Goal: Task Accomplishment & Management: Manage account settings

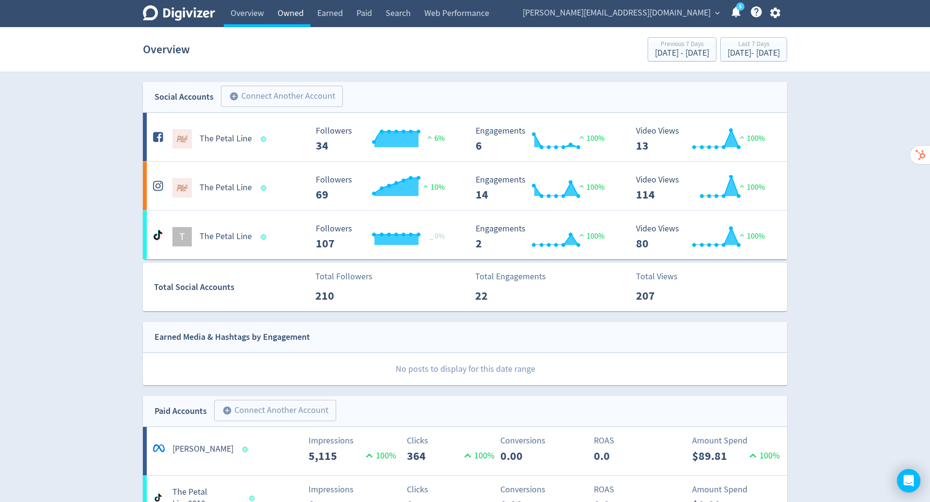
click at [288, 18] on link "Owned" at bounding box center [291, 13] width 40 height 27
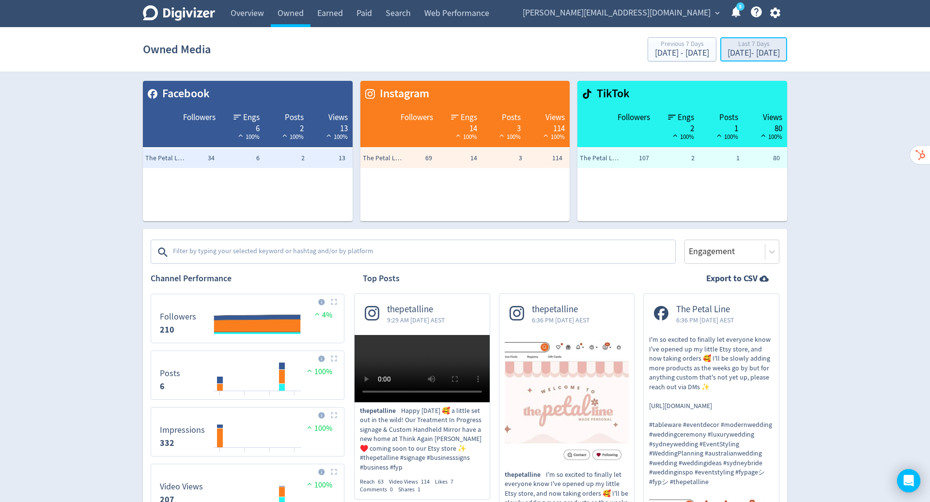
click at [740, 50] on div "[DATE] - [DATE]" at bounding box center [754, 53] width 52 height 9
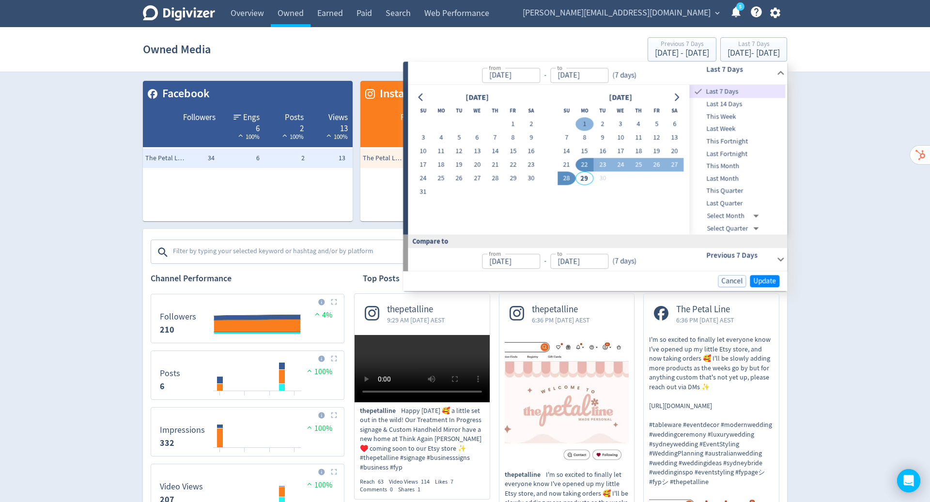
click at [587, 122] on button "1" at bounding box center [585, 125] width 18 height 14
type input "[DATE]"
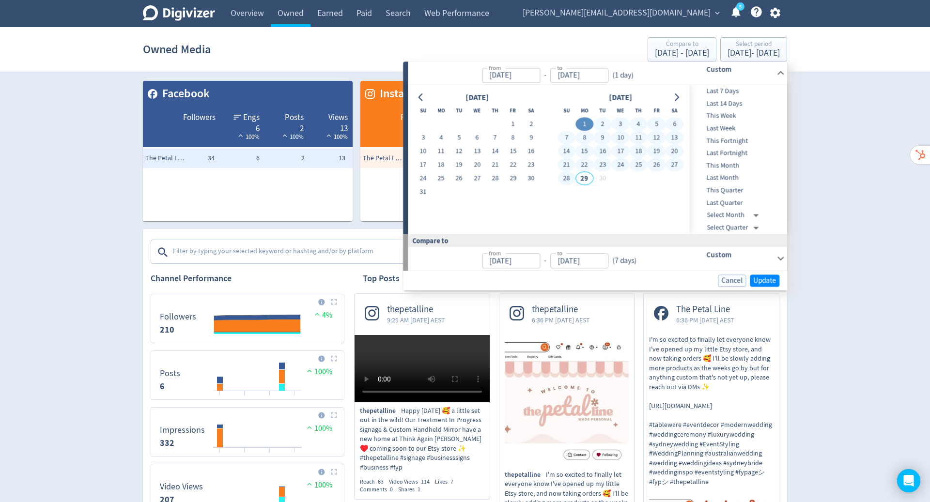
click at [568, 175] on button "28" at bounding box center [567, 179] width 18 height 14
type input "[DATE]"
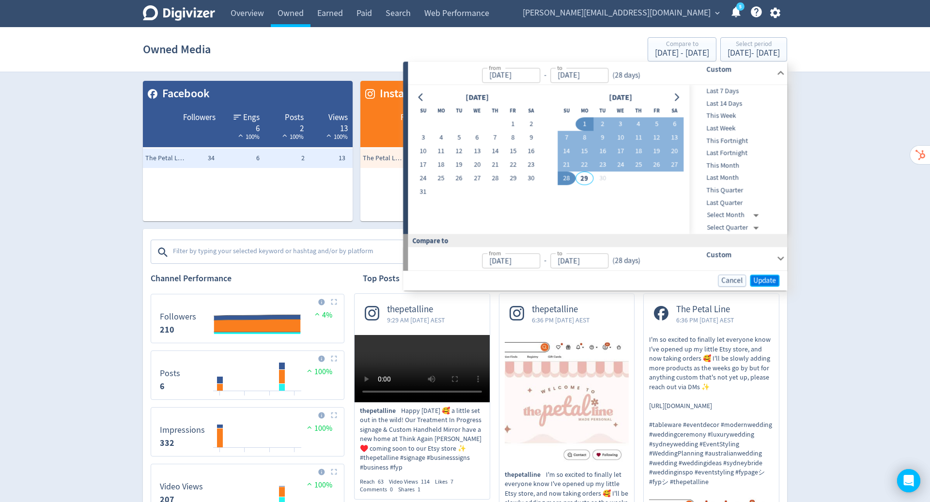
click at [771, 278] on span "Update" at bounding box center [764, 280] width 23 height 7
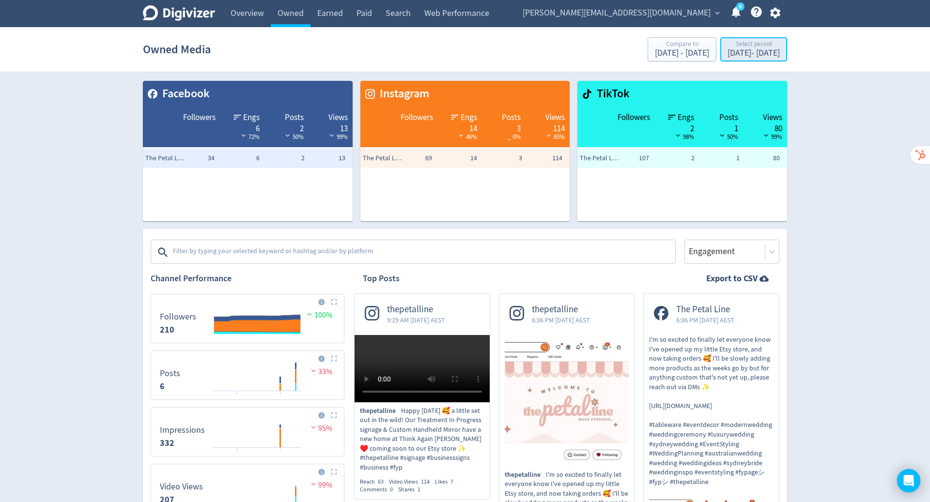
click at [728, 49] on div "[DATE] - [DATE]" at bounding box center [754, 53] width 52 height 9
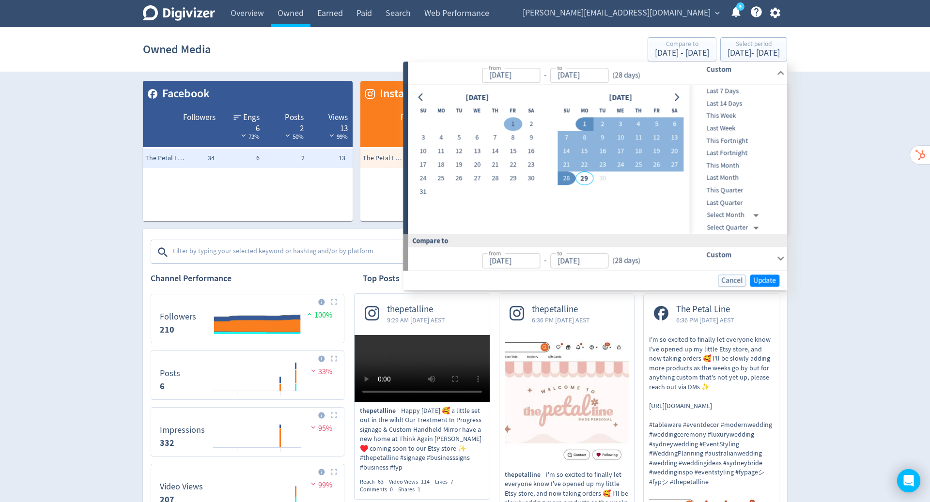
click at [511, 123] on button "1" at bounding box center [513, 125] width 18 height 14
type input "[DATE]"
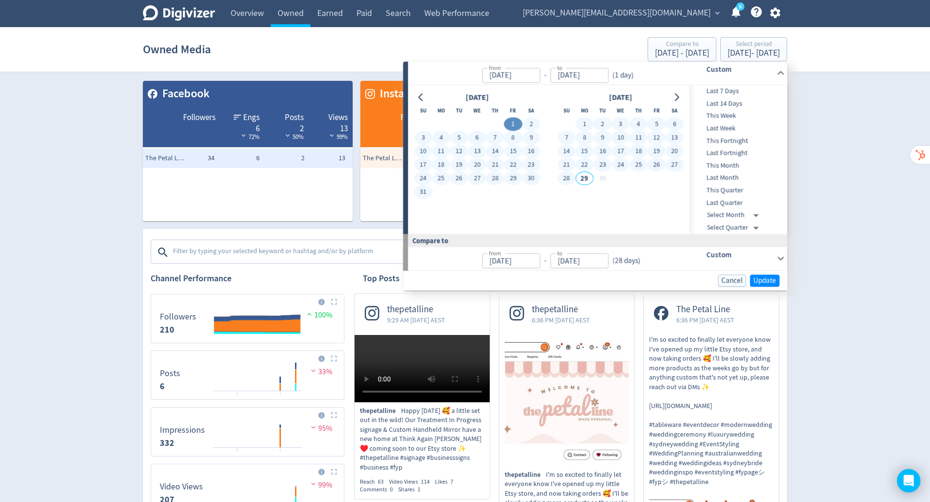
click at [568, 183] on button "28" at bounding box center [567, 179] width 18 height 14
type input "[DATE]"
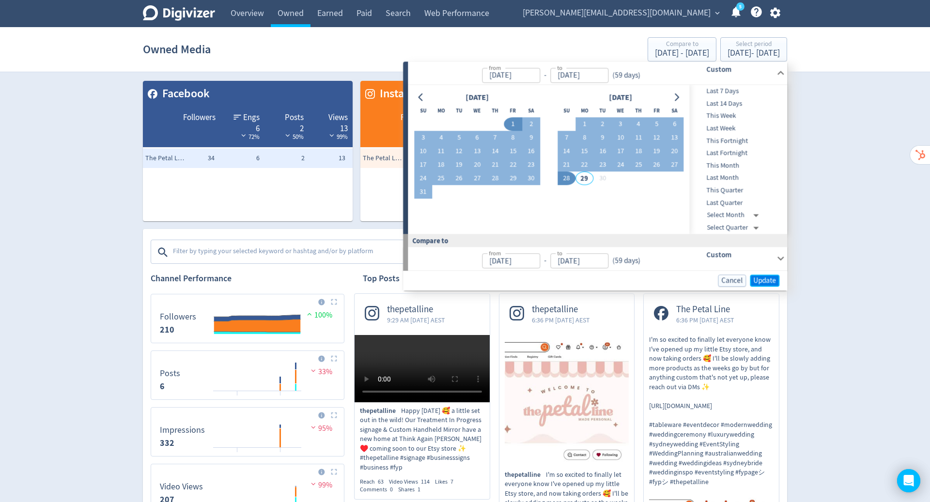
click at [772, 277] on span "Update" at bounding box center [764, 280] width 23 height 7
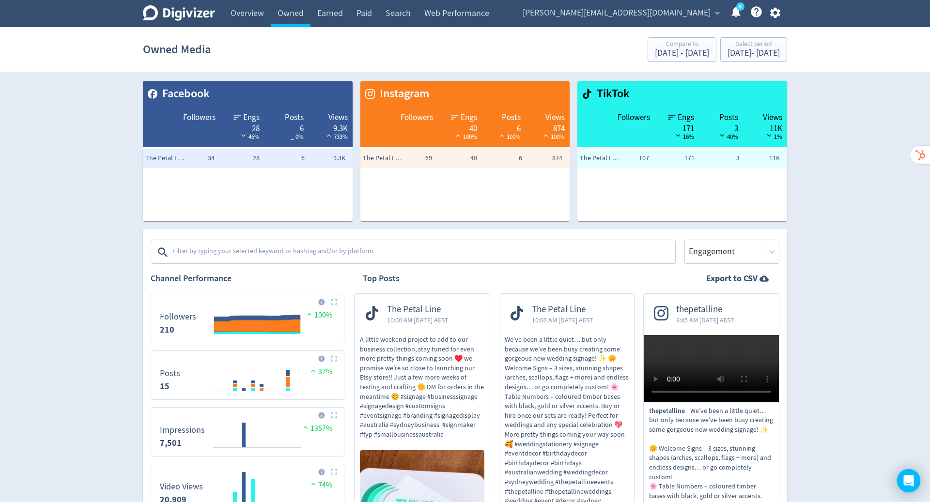
click at [775, 12] on icon "button" at bounding box center [775, 12] width 13 height 13
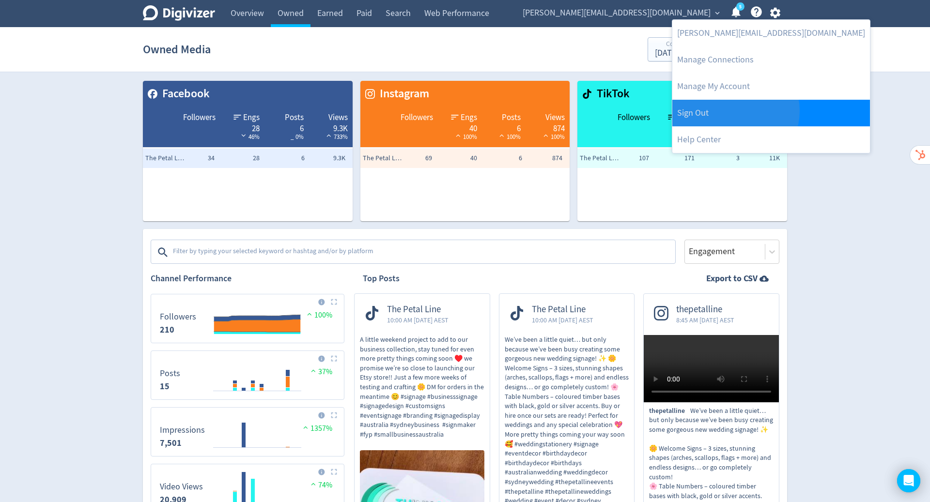
click at [735, 111] on link "Sign Out" at bounding box center [771, 113] width 198 height 27
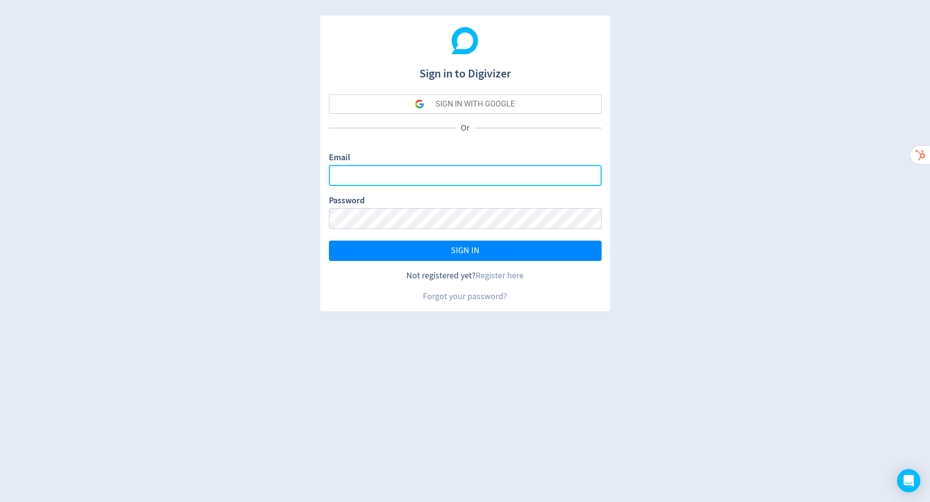
click at [529, 181] on input "Email" at bounding box center [465, 175] width 273 height 21
type input "[EMAIL_ADDRESS][DOMAIN_NAME]"
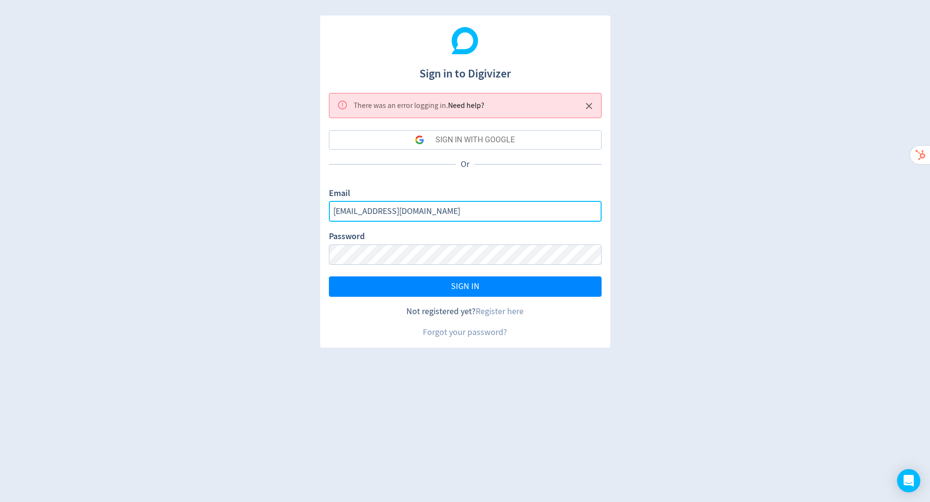
click at [513, 206] on input "[EMAIL_ADDRESS][DOMAIN_NAME]" at bounding box center [465, 211] width 273 height 21
type input "[PERSON_NAME][EMAIL_ADDRESS][PERSON_NAME][DOMAIN_NAME]"
